Goal: Task Accomplishment & Management: Use online tool/utility

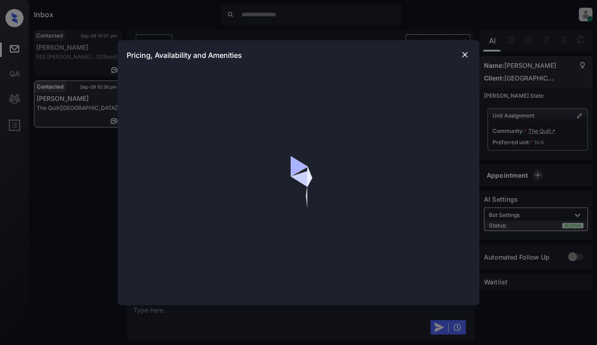
scroll to position [462, 0]
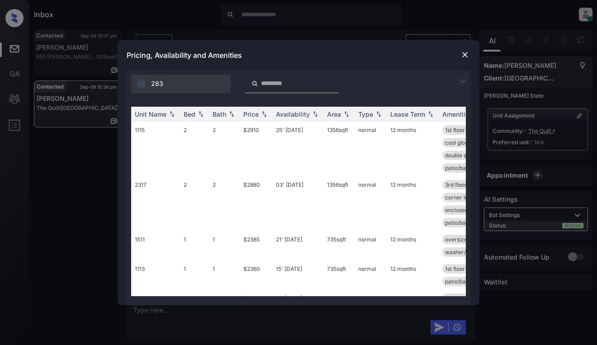
click at [464, 83] on img at bounding box center [462, 81] width 11 height 11
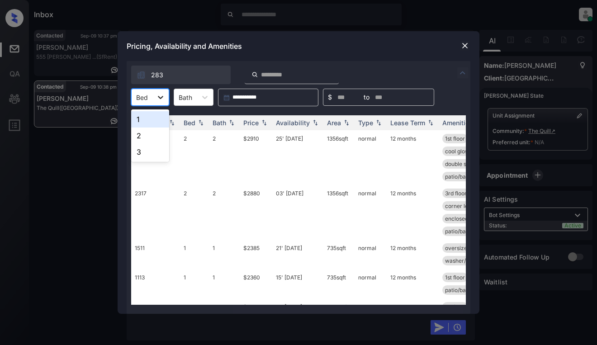
click at [154, 101] on div at bounding box center [160, 97] width 16 height 16
click at [143, 138] on div "2" at bounding box center [150, 136] width 38 height 16
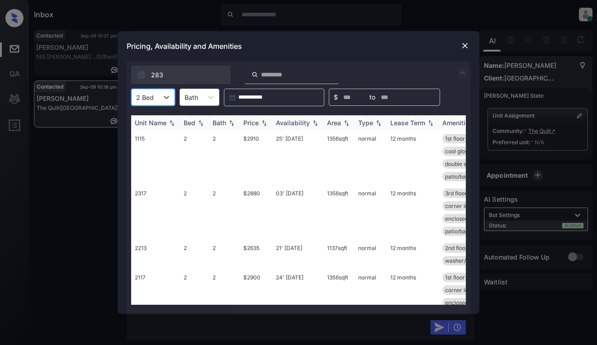
click at [263, 123] on img at bounding box center [264, 123] width 9 height 6
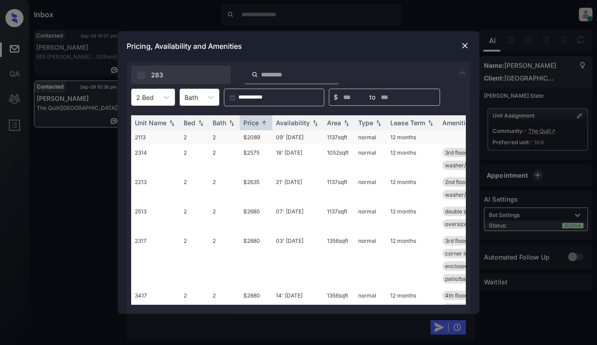
click at [258, 140] on td "$2089" at bounding box center [256, 137] width 33 height 14
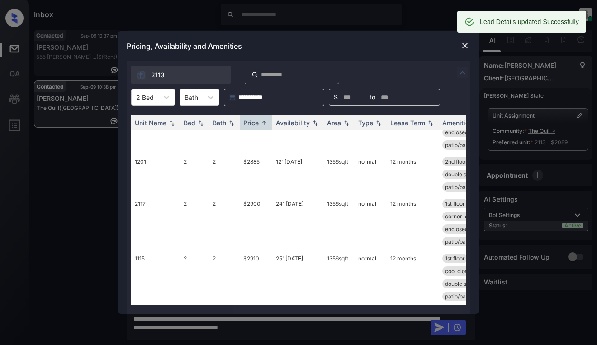
scroll to position [195, 0]
click at [461, 45] on img at bounding box center [464, 45] width 9 height 9
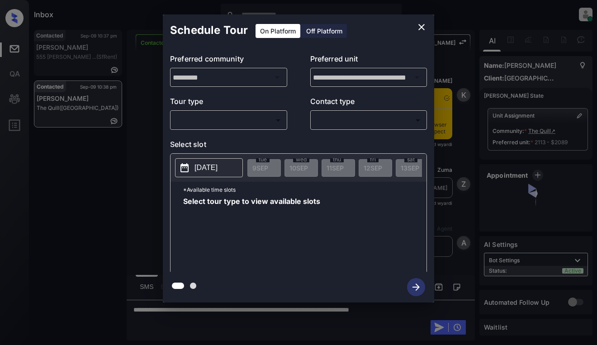
scroll to position [462, 0]
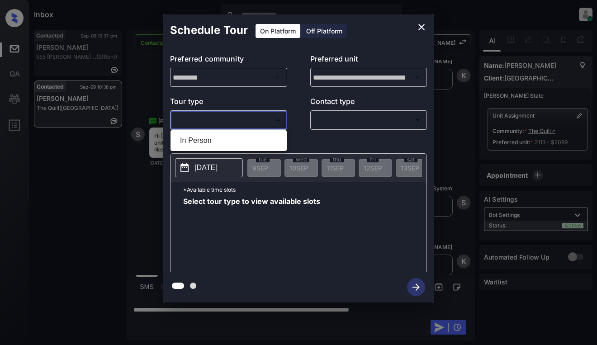
click at [261, 123] on body "Inbox Dominic Ceralde Online Set yourself offline Set yourself on break Profile…" at bounding box center [298, 172] width 597 height 345
click at [258, 142] on li "In Person" at bounding box center [229, 140] width 112 height 16
type input "********"
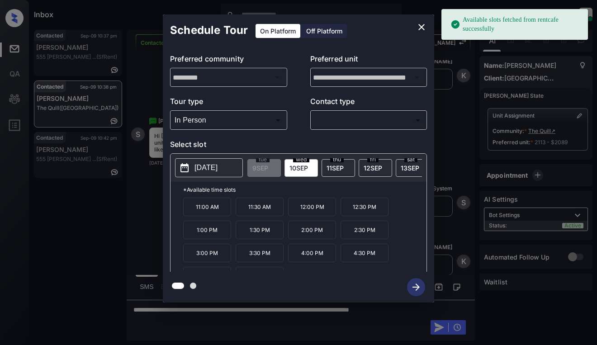
click at [218, 169] on p "2025-09-10" at bounding box center [205, 167] width 23 height 11
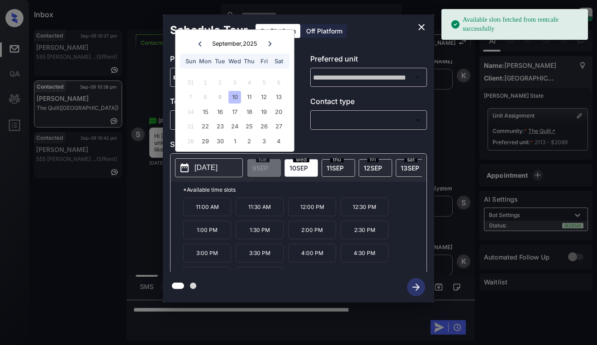
click at [425, 28] on icon "close" at bounding box center [421, 27] width 11 height 11
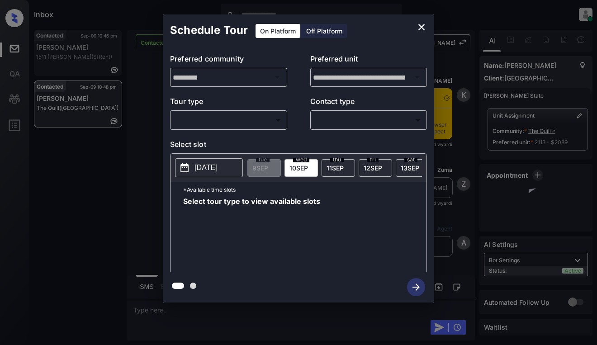
scroll to position [995, 0]
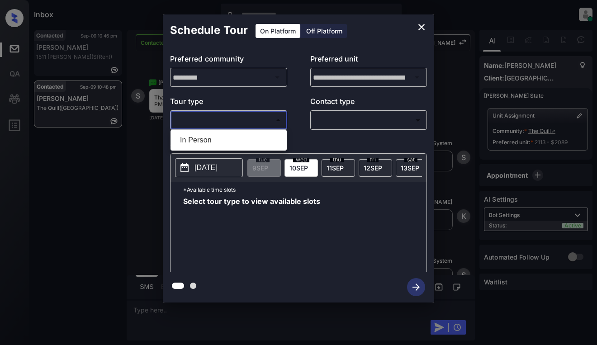
click at [205, 117] on body "Inbox Dominic Ceralde Online Set yourself offline Set yourself on break Profile…" at bounding box center [298, 172] width 597 height 345
click at [213, 137] on li "In Person" at bounding box center [229, 140] width 112 height 16
type input "********"
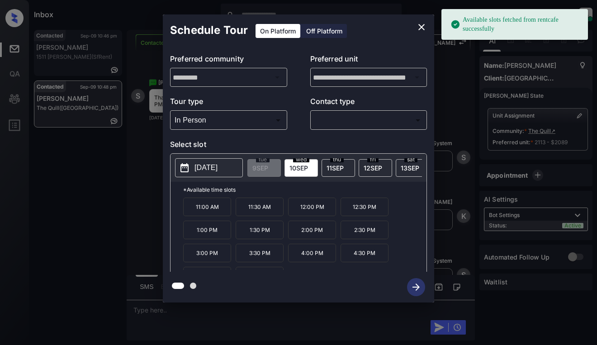
click at [207, 165] on p "[DATE]" at bounding box center [205, 167] width 23 height 11
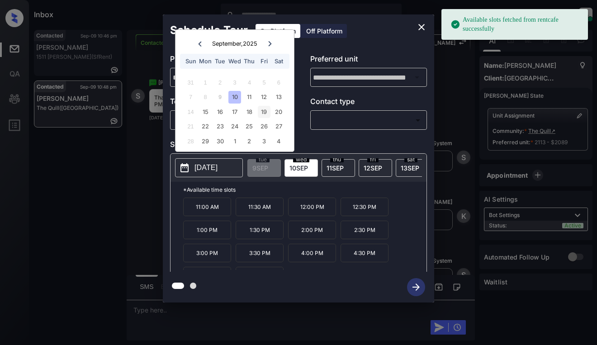
click at [263, 114] on div "19" at bounding box center [264, 112] width 12 height 12
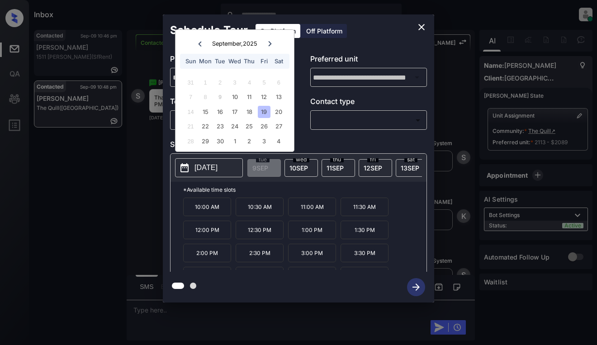
click at [419, 29] on icon "close" at bounding box center [421, 27] width 11 height 11
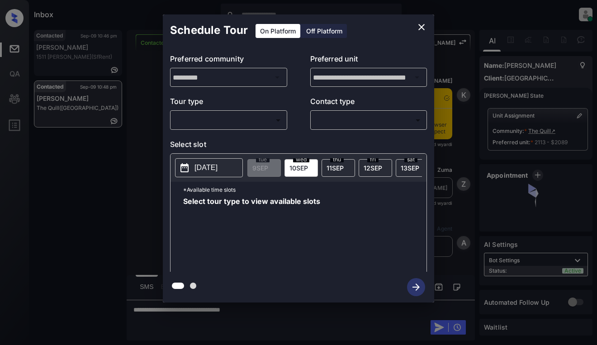
scroll to position [995, 0]
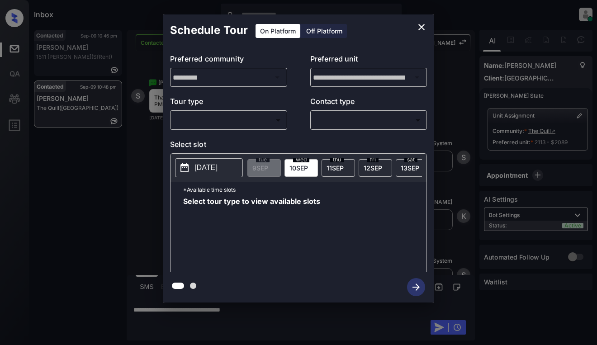
click at [180, 118] on body "Inbox [PERSON_NAME] Online Set yourself offline Set yourself on break Profile S…" at bounding box center [298, 172] width 597 height 345
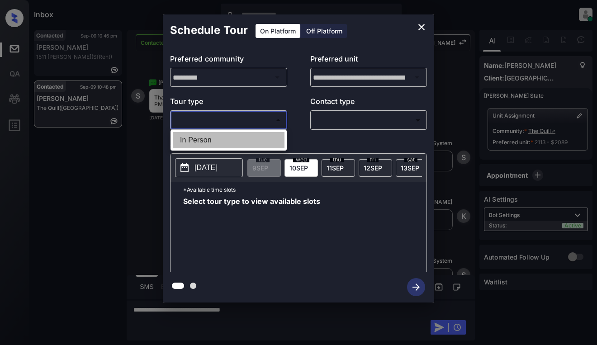
click at [206, 146] on li "In Person" at bounding box center [229, 140] width 112 height 16
type input "********"
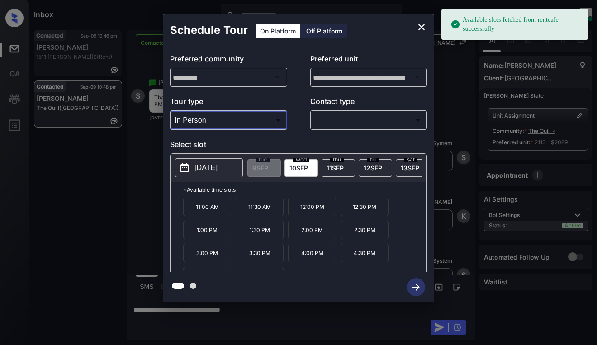
click at [205, 168] on p "[DATE]" at bounding box center [205, 167] width 23 height 11
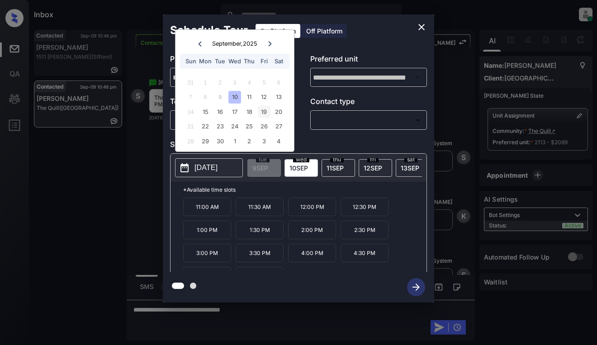
click at [262, 112] on div "19" at bounding box center [264, 112] width 12 height 12
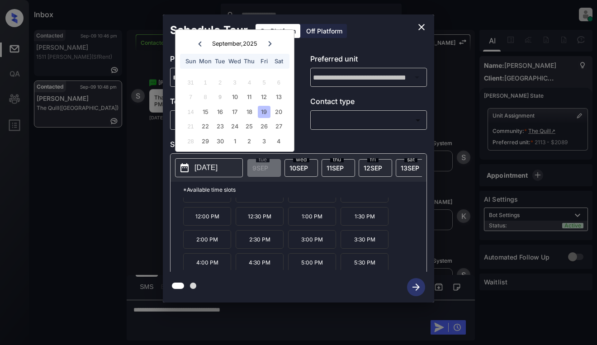
scroll to position [15, 0]
click at [416, 24] on icon "close" at bounding box center [421, 27] width 11 height 11
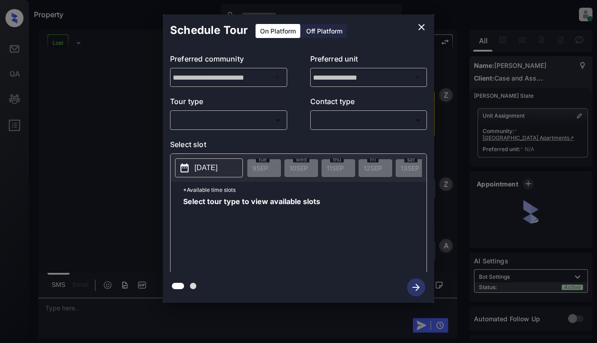
scroll to position [507, 0]
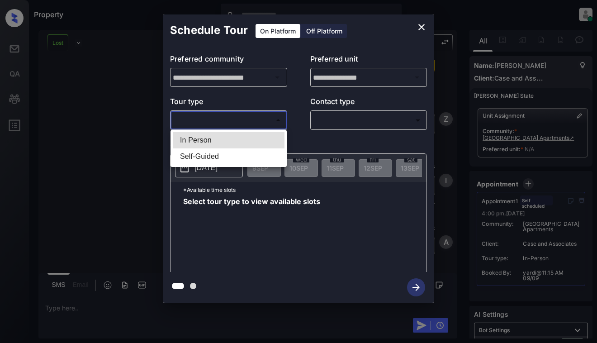
click at [253, 118] on body "Property Dominic Ceralde Online Set yourself offline Set yourself on break Prof…" at bounding box center [298, 171] width 597 height 343
click at [253, 139] on li "In Person" at bounding box center [229, 140] width 112 height 16
type input "********"
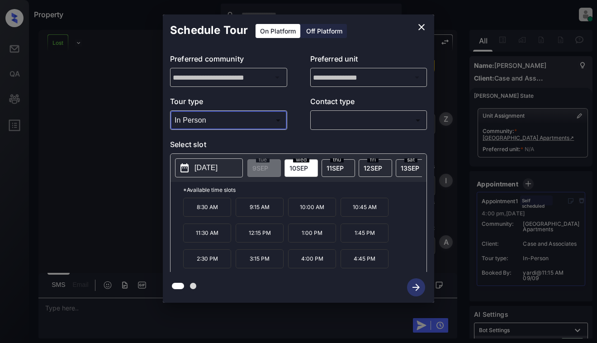
click at [421, 26] on icon "close" at bounding box center [421, 27] width 6 height 6
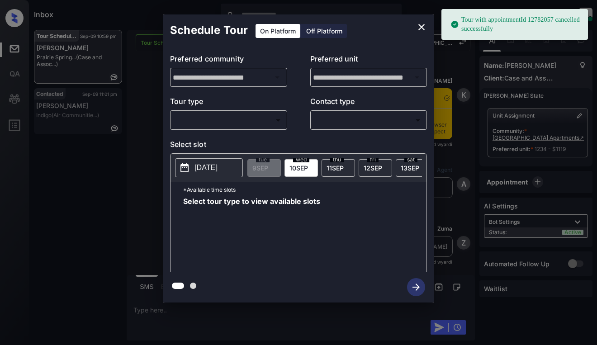
scroll to position [2426, 0]
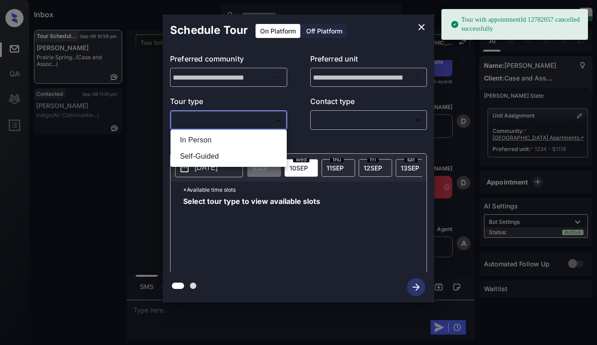
click at [236, 123] on body "Tour with appointmentId 12782057 cancelled successfully Inbox Dominic Ceralde O…" at bounding box center [298, 172] width 597 height 345
drag, startPoint x: 239, startPoint y: 140, endPoint x: 245, endPoint y: 141, distance: 5.9
click at [239, 143] on li "In Person" at bounding box center [229, 140] width 112 height 16
type input "********"
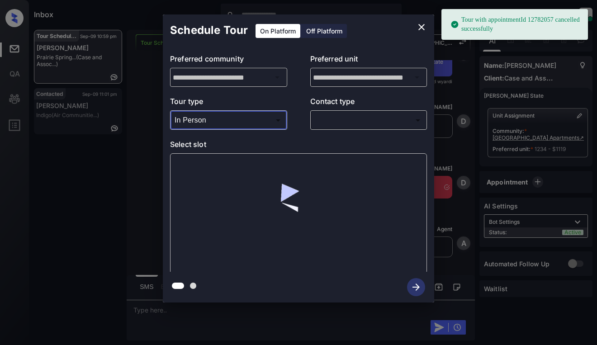
click at [354, 118] on body "Tour with appointmentId 12782057 cancelled successfully Inbox Dominic Ceralde O…" at bounding box center [298, 172] width 597 height 345
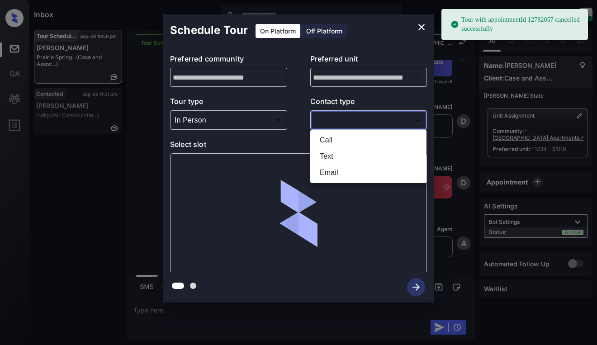
click at [345, 154] on li "Text" at bounding box center [368, 156] width 112 height 16
type input "****"
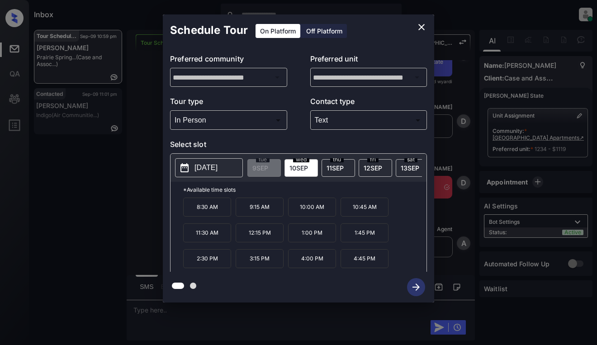
drag, startPoint x: 383, startPoint y: 142, endPoint x: 372, endPoint y: 142, distance: 10.4
click at [383, 142] on p "Select slot" at bounding box center [298, 146] width 257 height 14
click at [308, 162] on div "wed 10 SEP" at bounding box center [300, 168] width 33 height 18
click at [363, 214] on p "10:45 AM" at bounding box center [365, 207] width 48 height 19
click at [418, 289] on icon "button" at bounding box center [416, 287] width 18 height 18
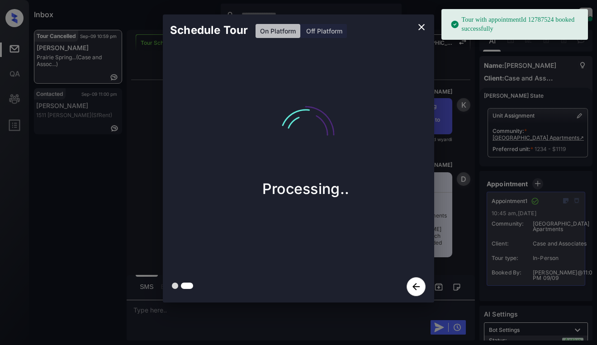
scroll to position [2743, 0]
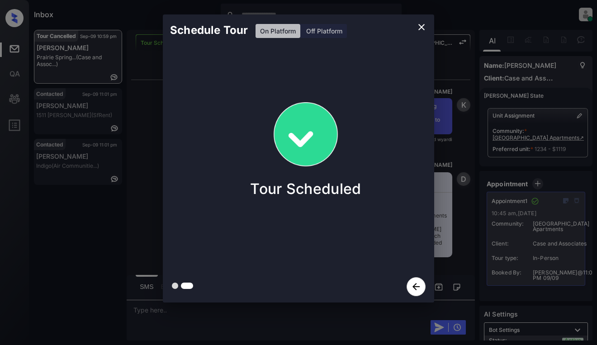
click at [138, 120] on div "Schedule Tour On Platform Off Platform Tour Scheduled" at bounding box center [298, 158] width 597 height 317
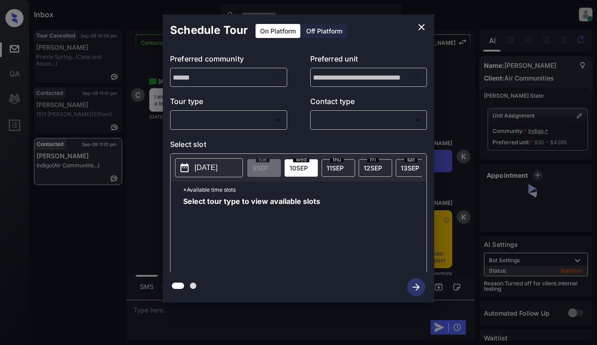
scroll to position [1608, 0]
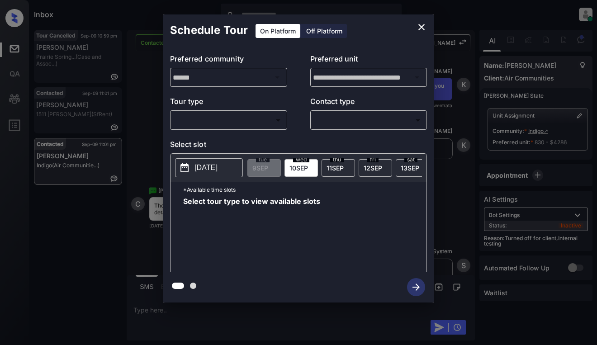
click at [255, 115] on body "Inbox [PERSON_NAME] Online Set yourself offline Set yourself on break Profile S…" at bounding box center [298, 172] width 597 height 345
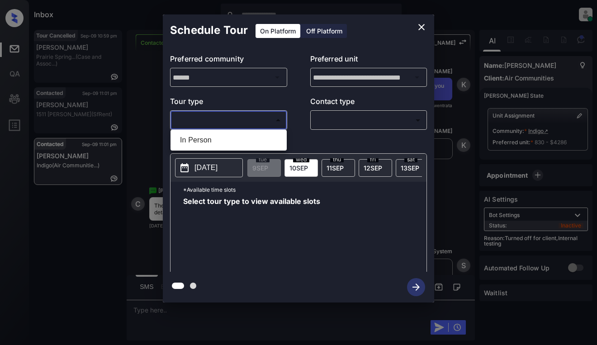
click at [416, 28] on div at bounding box center [298, 172] width 597 height 345
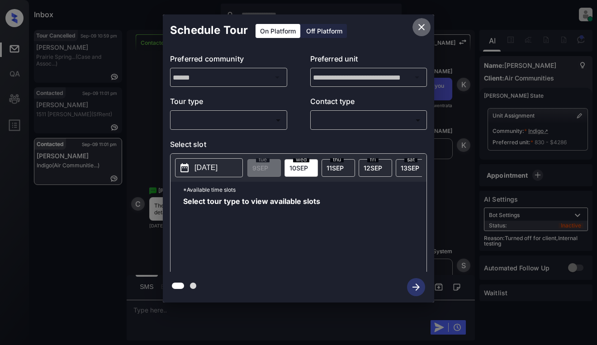
click at [419, 27] on icon "close" at bounding box center [421, 27] width 11 height 11
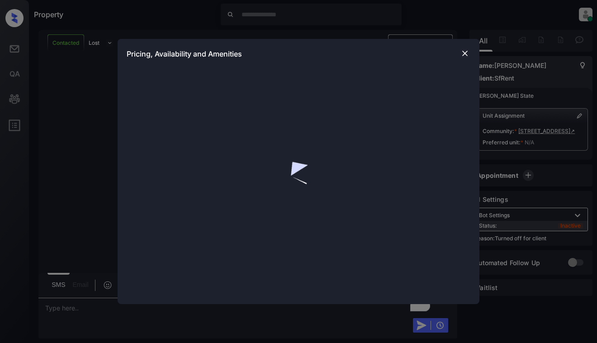
scroll to position [1025, 0]
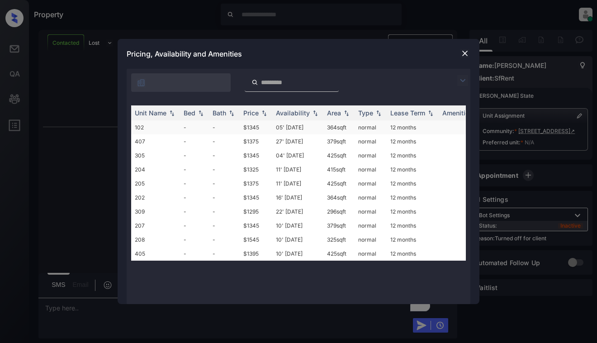
click at [199, 125] on td "-" at bounding box center [194, 127] width 29 height 14
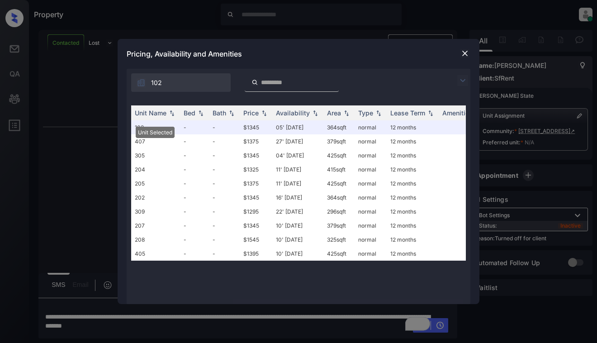
click at [467, 52] on img at bounding box center [464, 53] width 9 height 9
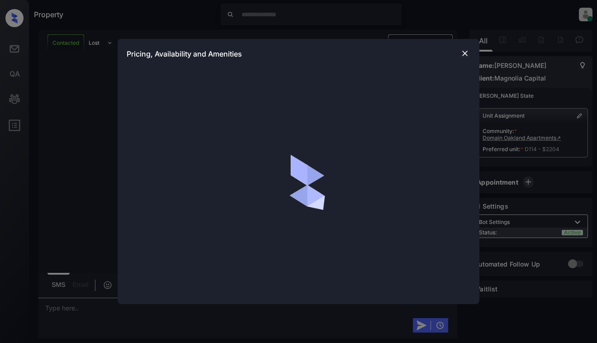
scroll to position [906, 0]
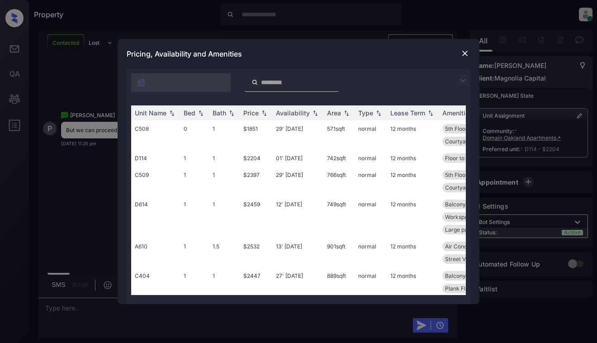
click at [464, 79] on img at bounding box center [462, 80] width 11 height 11
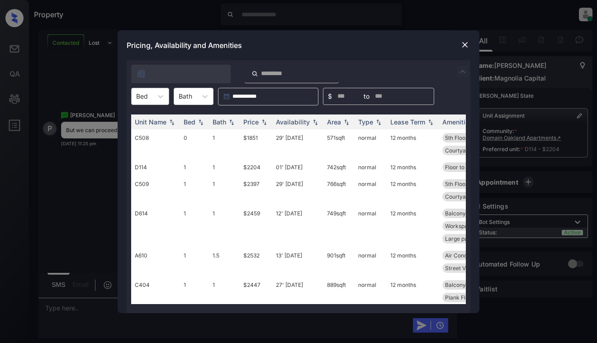
click at [147, 96] on div at bounding box center [142, 95] width 12 height 9
click at [153, 135] on div "1" at bounding box center [150, 135] width 38 height 16
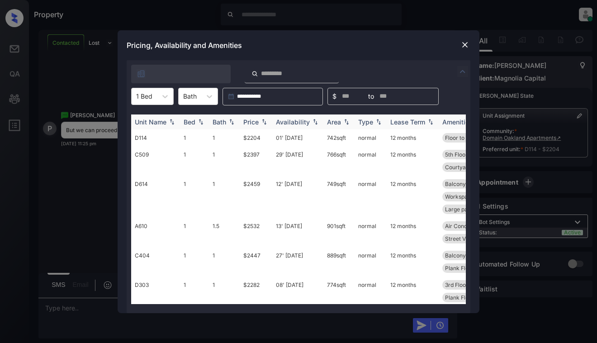
click at [260, 117] on th "Price" at bounding box center [256, 121] width 33 height 15
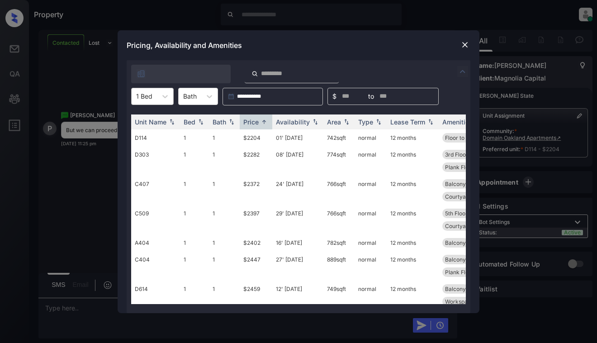
click at [173, 99] on div "1 Bed" at bounding box center [152, 96] width 43 height 17
click at [154, 116] on div "0" at bounding box center [152, 118] width 43 height 16
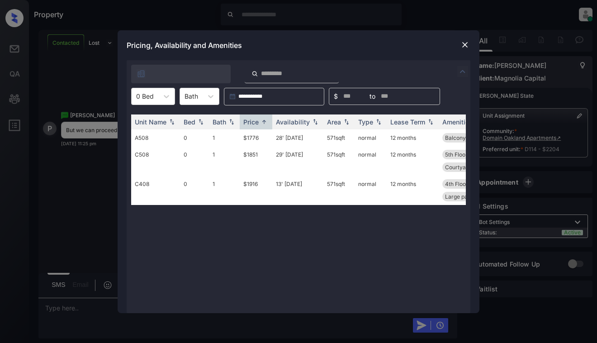
click at [463, 45] on img at bounding box center [464, 44] width 9 height 9
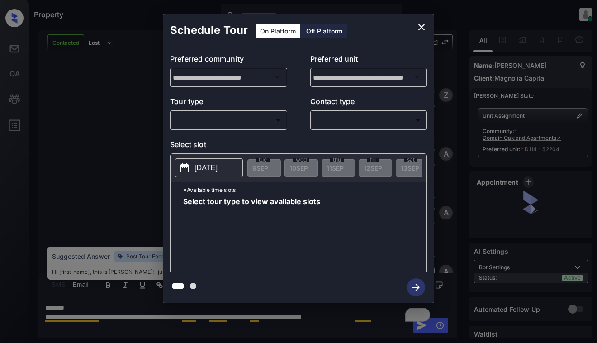
scroll to position [965, 0]
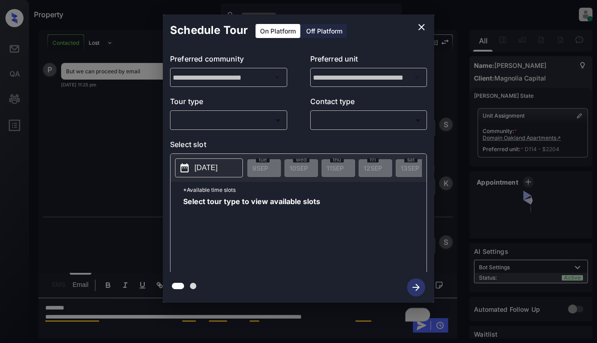
click at [219, 120] on body "Property [PERSON_NAME] Online Set yourself offline Set yourself on break Profil…" at bounding box center [298, 171] width 597 height 343
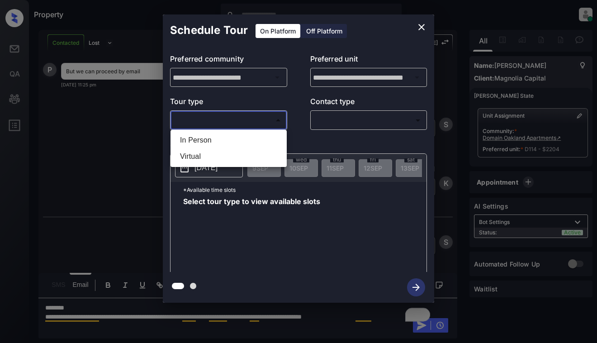
click at [425, 24] on div at bounding box center [298, 171] width 597 height 343
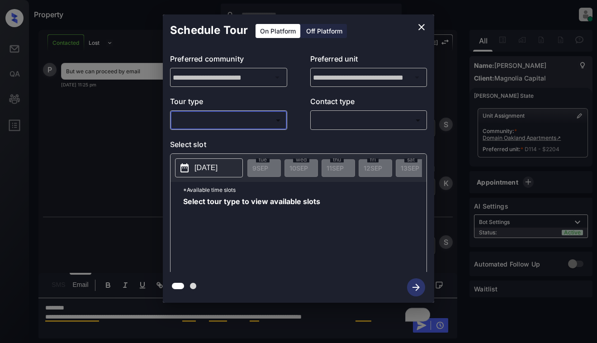
click at [420, 26] on icon "close" at bounding box center [421, 27] width 6 height 6
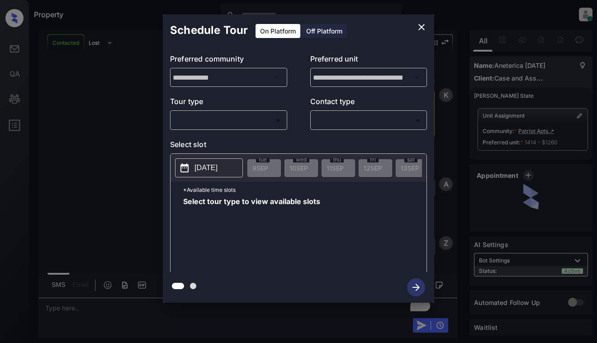
scroll to position [1324, 0]
click at [241, 119] on body "Property [PERSON_NAME] Online Set yourself offline Set yourself on break Profil…" at bounding box center [298, 171] width 597 height 343
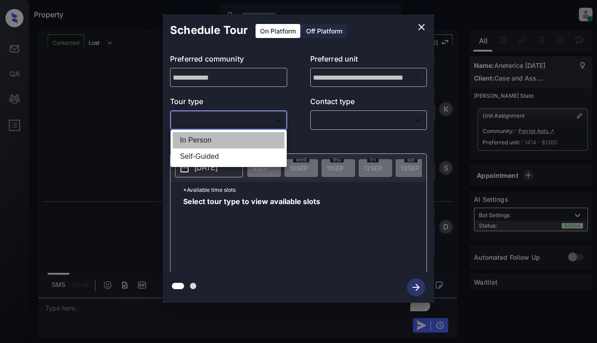
click at [244, 140] on li "In Person" at bounding box center [229, 140] width 112 height 16
type input "********"
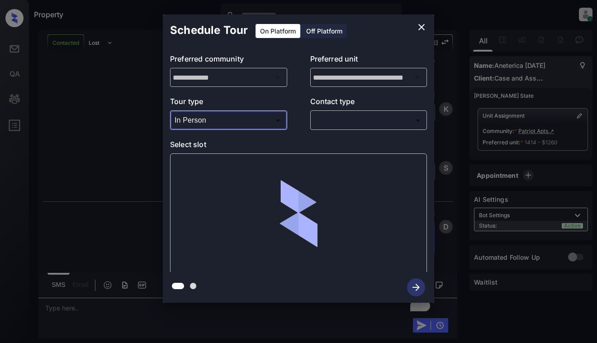
click at [344, 126] on body "Property [PERSON_NAME] Online Set yourself offline Set yourself on break Profil…" at bounding box center [298, 171] width 597 height 343
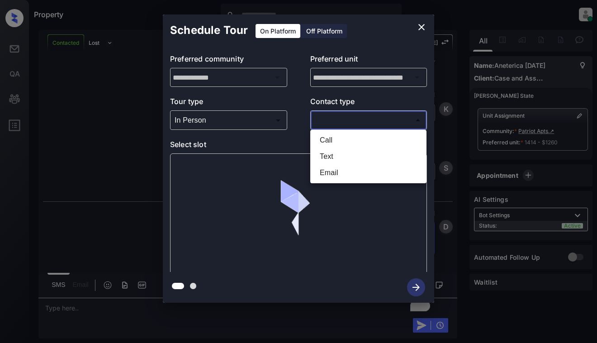
click at [339, 155] on li "Text" at bounding box center [368, 156] width 112 height 16
type input "****"
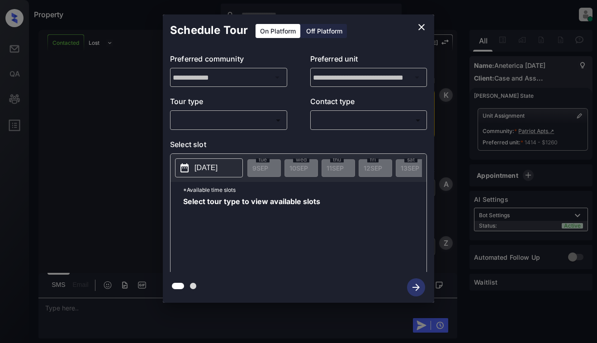
scroll to position [1098, 0]
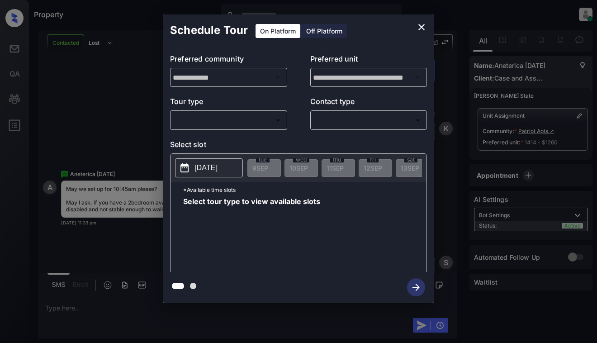
click at [248, 125] on body "Property [PERSON_NAME] Online Set yourself offline Set yourself on break Profil…" at bounding box center [298, 171] width 597 height 343
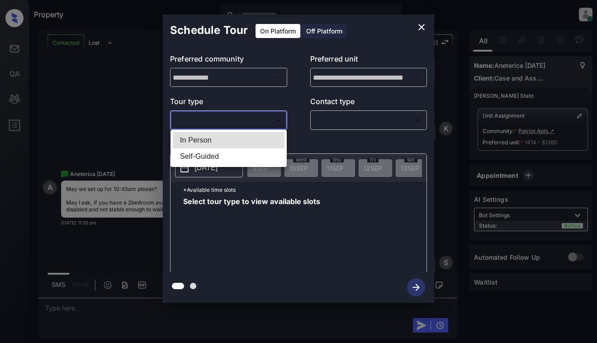
click at [247, 142] on li "In Person" at bounding box center [229, 140] width 112 height 16
type input "********"
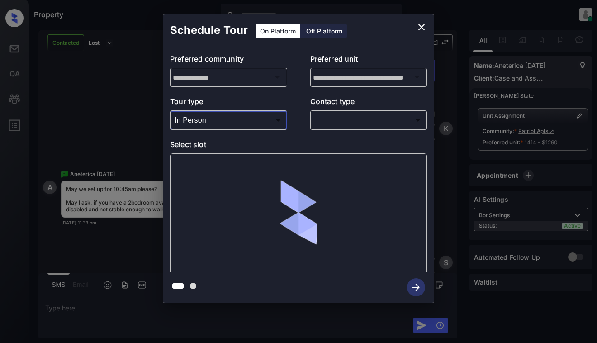
click at [372, 118] on body "Property [PERSON_NAME] Online Set yourself offline Set yourself on break Profil…" at bounding box center [298, 171] width 597 height 343
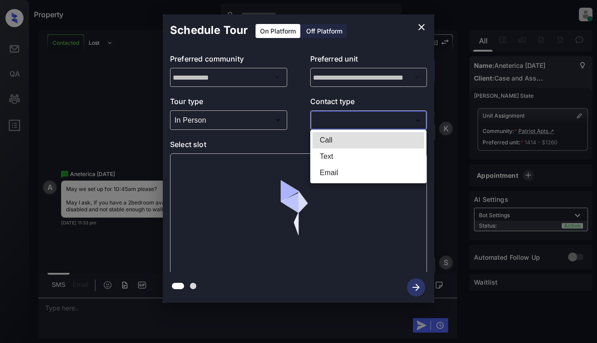
click at [352, 158] on li "Text" at bounding box center [368, 156] width 112 height 16
type input "****"
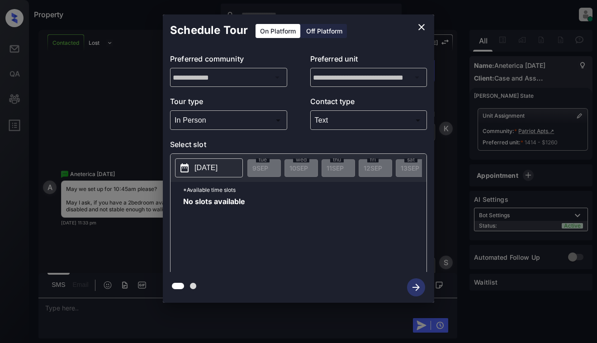
click at [213, 229] on span "No slots available" at bounding box center [214, 234] width 62 height 72
click at [217, 165] on p "[DATE]" at bounding box center [205, 167] width 23 height 11
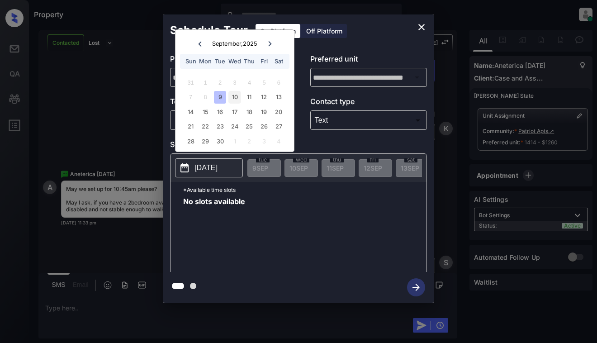
click at [240, 94] on div "10" at bounding box center [234, 97] width 12 height 12
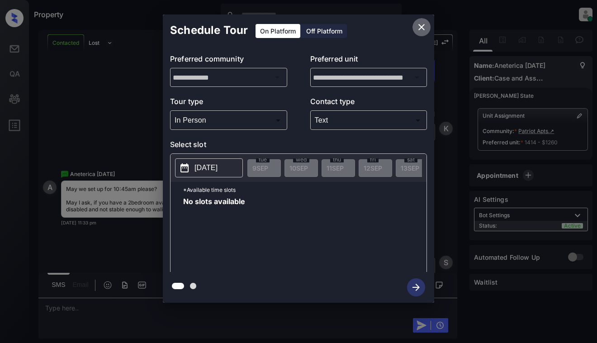
click at [423, 28] on icon "close" at bounding box center [421, 27] width 11 height 11
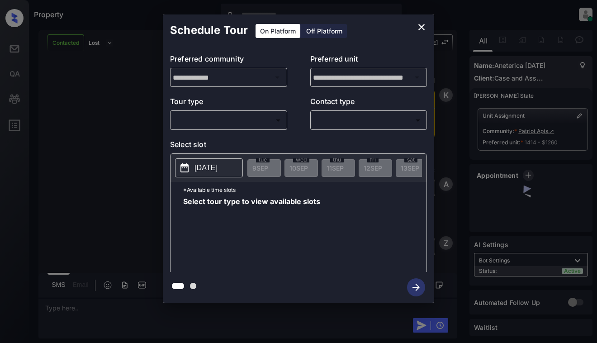
scroll to position [1324, 0]
click at [266, 123] on body "Property [PERSON_NAME] Online Set yourself offline Set yourself on break Profil…" at bounding box center [298, 171] width 597 height 343
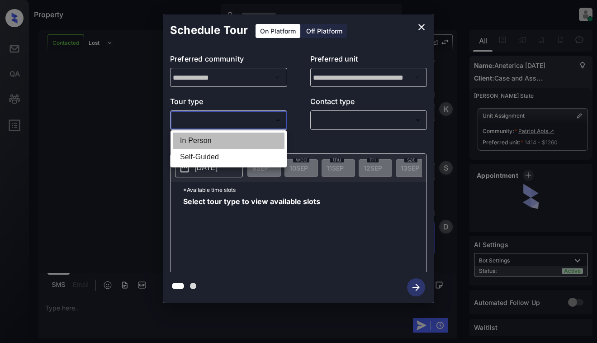
click at [258, 139] on li "In Person" at bounding box center [229, 140] width 112 height 16
type input "********"
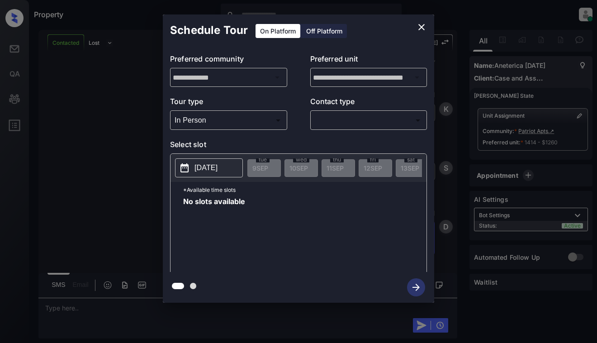
click at [203, 172] on p "[DATE]" at bounding box center [205, 167] width 23 height 11
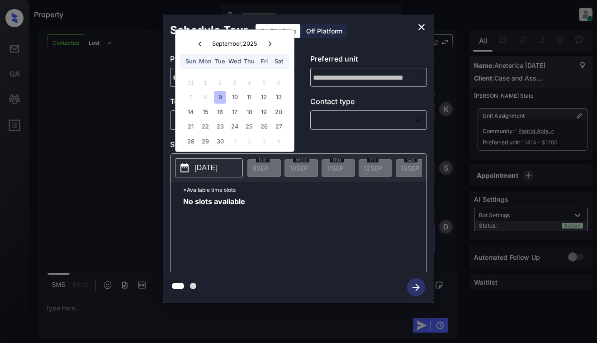
click at [444, 142] on div "**********" at bounding box center [298, 158] width 597 height 317
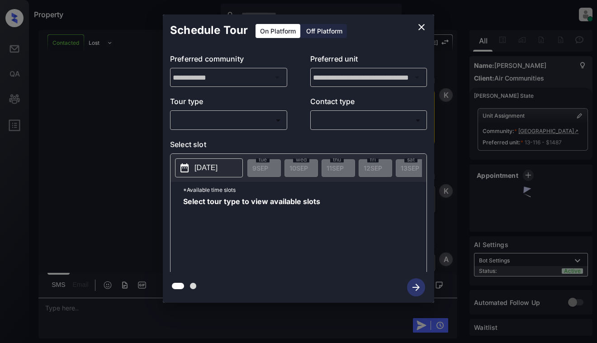
scroll to position [873, 0]
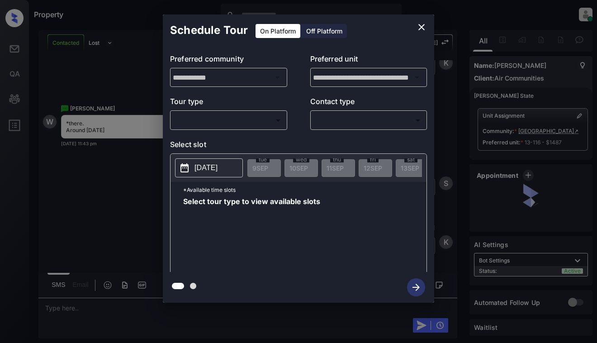
click at [255, 117] on body "Property Dominic Ceralde Online Set yourself offline Set yourself on break Prof…" at bounding box center [298, 171] width 597 height 343
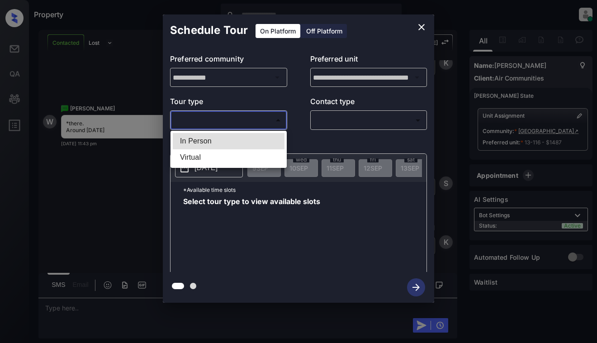
click at [419, 27] on div at bounding box center [298, 171] width 597 height 343
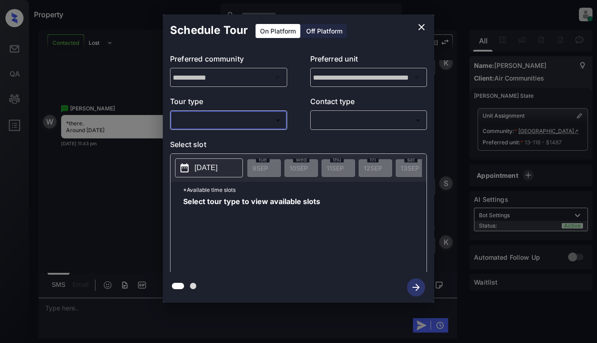
click at [421, 25] on icon "close" at bounding box center [421, 27] width 11 height 11
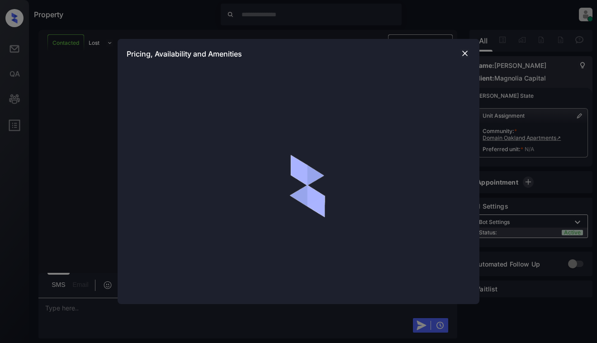
scroll to position [451, 0]
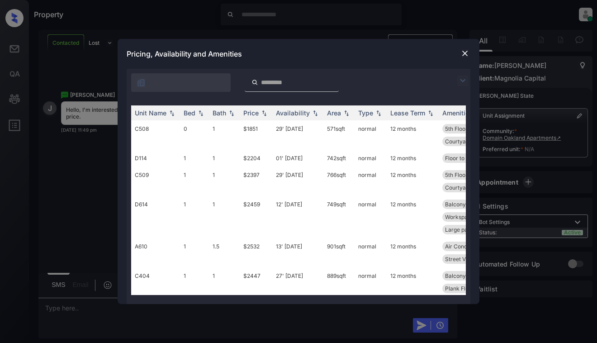
click at [463, 80] on img at bounding box center [462, 80] width 11 height 11
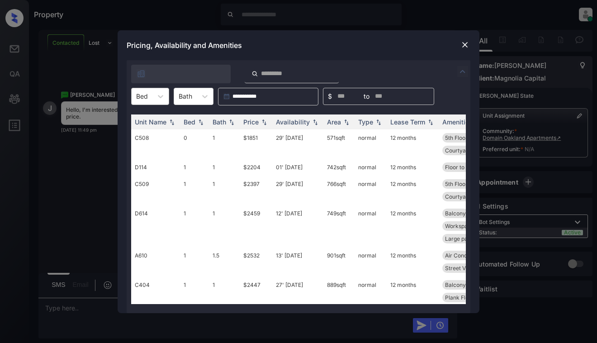
click at [140, 100] on div at bounding box center [142, 95] width 12 height 9
click at [149, 133] on div "1" at bounding box center [150, 135] width 38 height 16
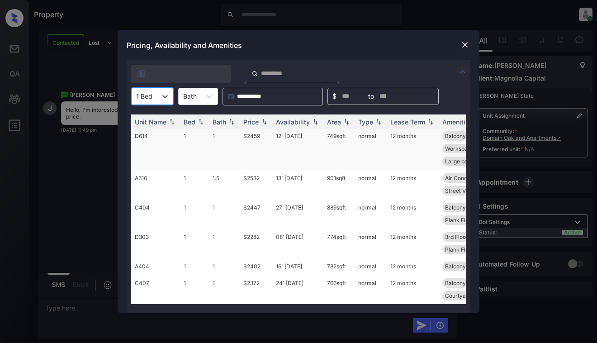
scroll to position [55, 0]
click at [465, 43] on img at bounding box center [464, 44] width 9 height 9
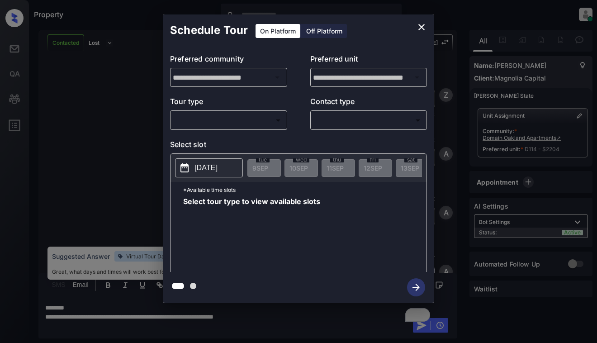
scroll to position [1409, 0]
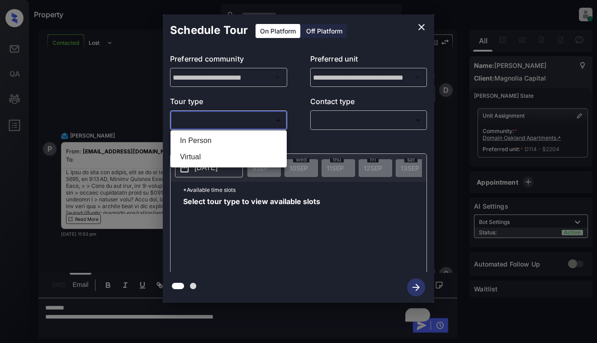
click at [270, 122] on body "Property [PERSON_NAME] Online Set yourself offline Set yourself on break Profil…" at bounding box center [298, 171] width 597 height 343
drag, startPoint x: 264, startPoint y: 138, endPoint x: 251, endPoint y: 156, distance: 21.4
click at [253, 160] on ul "In Person Virtual" at bounding box center [228, 148] width 116 height 37
click at [251, 156] on li "Virtual" at bounding box center [229, 157] width 112 height 16
type input "*******"
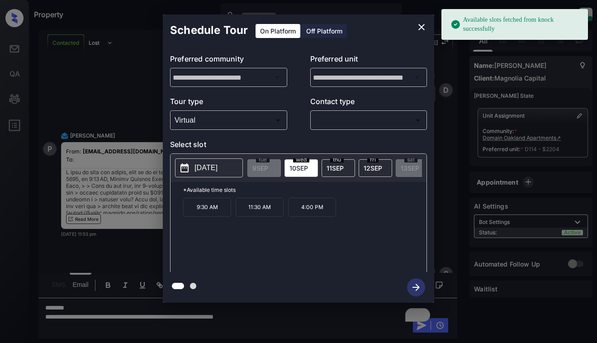
click at [217, 168] on p "[DATE]" at bounding box center [205, 167] width 23 height 11
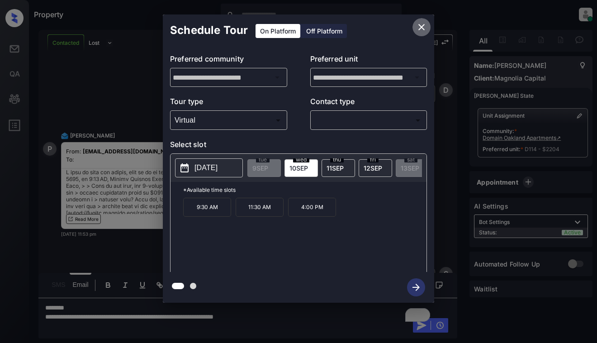
click at [419, 24] on icon "close" at bounding box center [421, 27] width 11 height 11
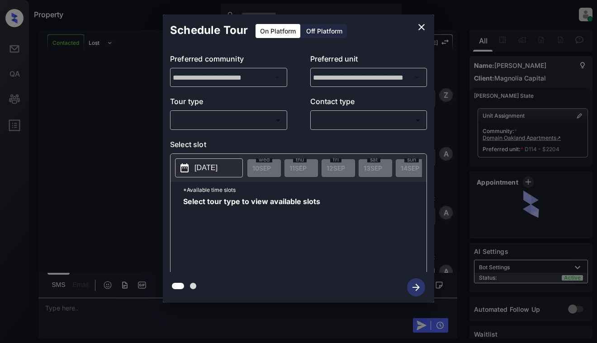
scroll to position [2096, 0]
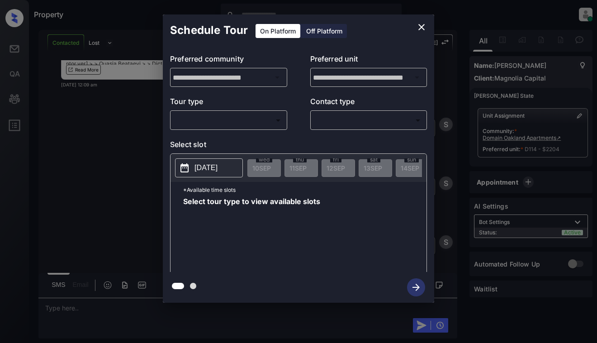
click at [140, 131] on div "**********" at bounding box center [298, 158] width 597 height 317
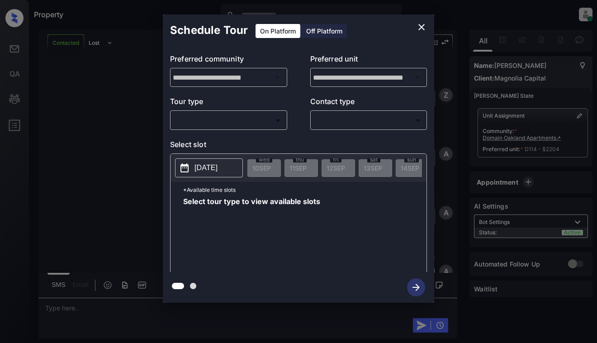
scroll to position [2005, 0]
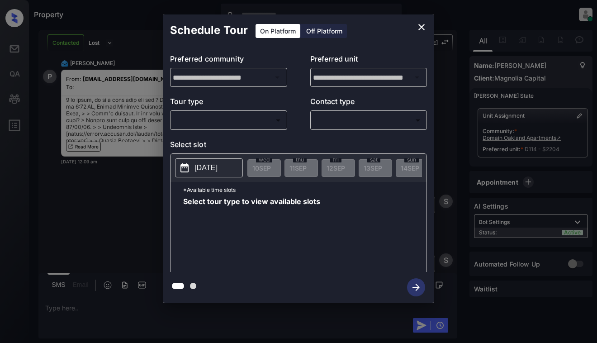
click at [239, 115] on body "Property [PERSON_NAME] Online Set yourself offline Set yourself on break Profil…" at bounding box center [298, 171] width 597 height 343
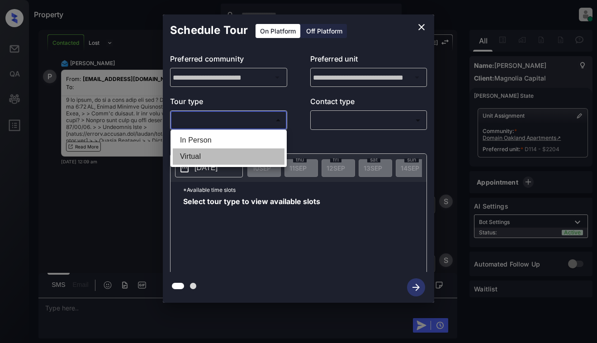
click at [228, 156] on li "Virtual" at bounding box center [229, 156] width 112 height 16
type input "*******"
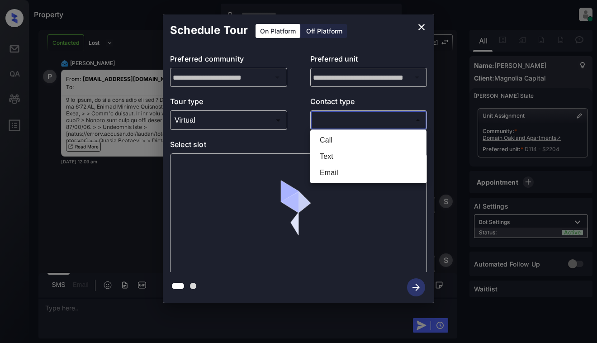
click at [358, 120] on body "Property [PERSON_NAME] Online Set yourself offline Set yourself on break Profil…" at bounding box center [298, 171] width 597 height 343
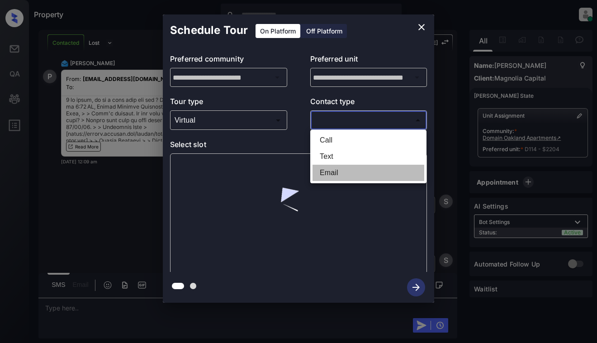
click at [339, 174] on li "Email" at bounding box center [368, 173] width 112 height 16
type input "*****"
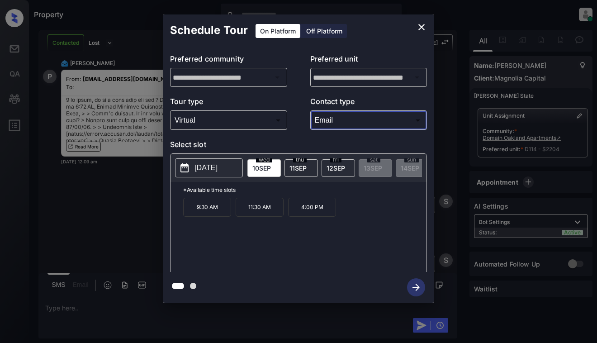
click at [422, 25] on icon "close" at bounding box center [421, 27] width 11 height 11
